Goal: Information Seeking & Learning: Learn about a topic

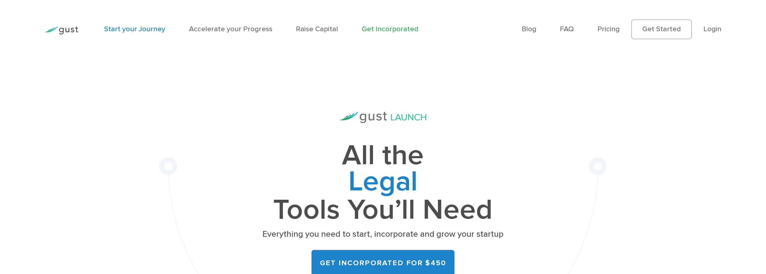
click at [134, 26] on link "Start your Journey" at bounding box center [134, 29] width 61 height 9
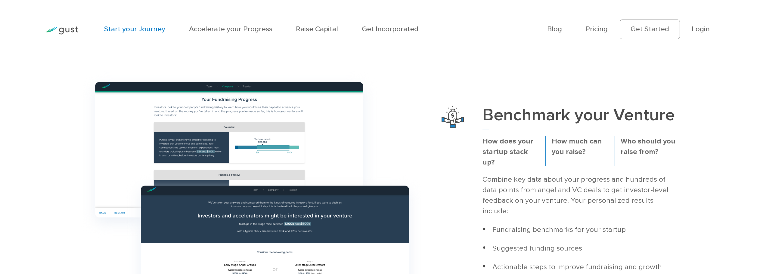
scroll to position [331, 0]
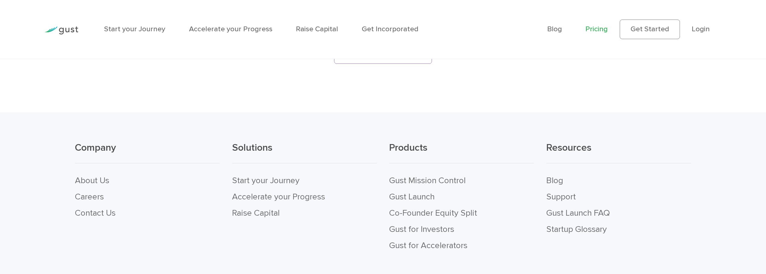
scroll to position [1656, 0]
